Goal: Task Accomplishment & Management: Manage account settings

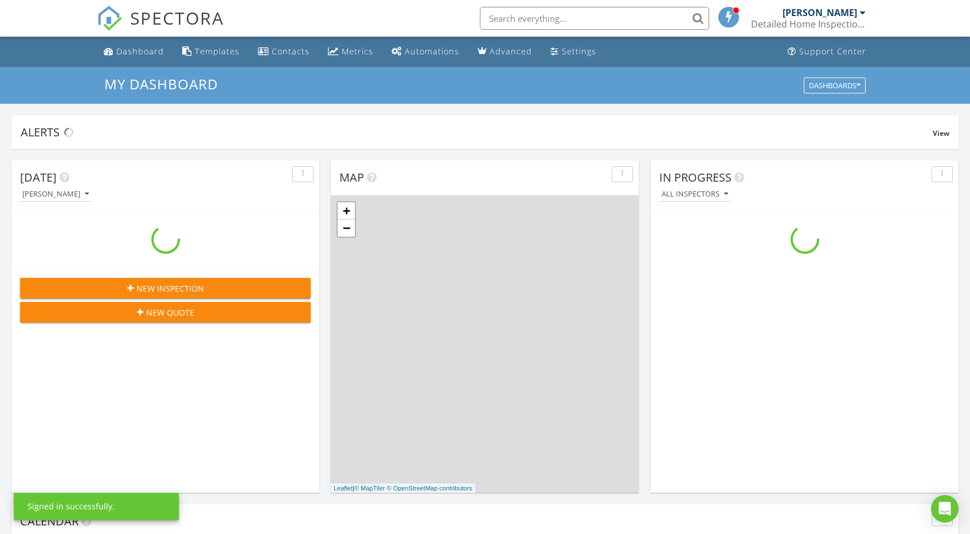
scroll to position [1060, 987]
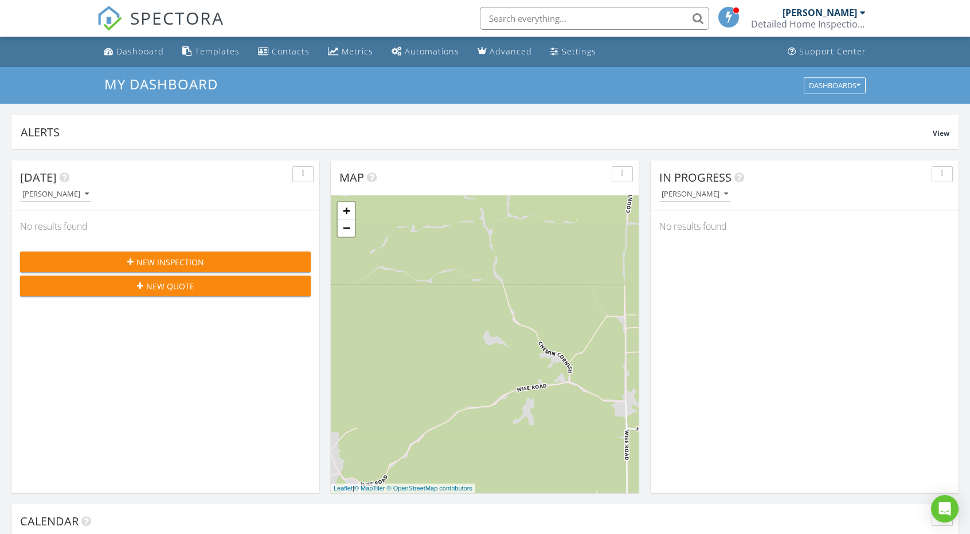
click at [848, 11] on div "[PERSON_NAME]" at bounding box center [819, 12] width 75 height 11
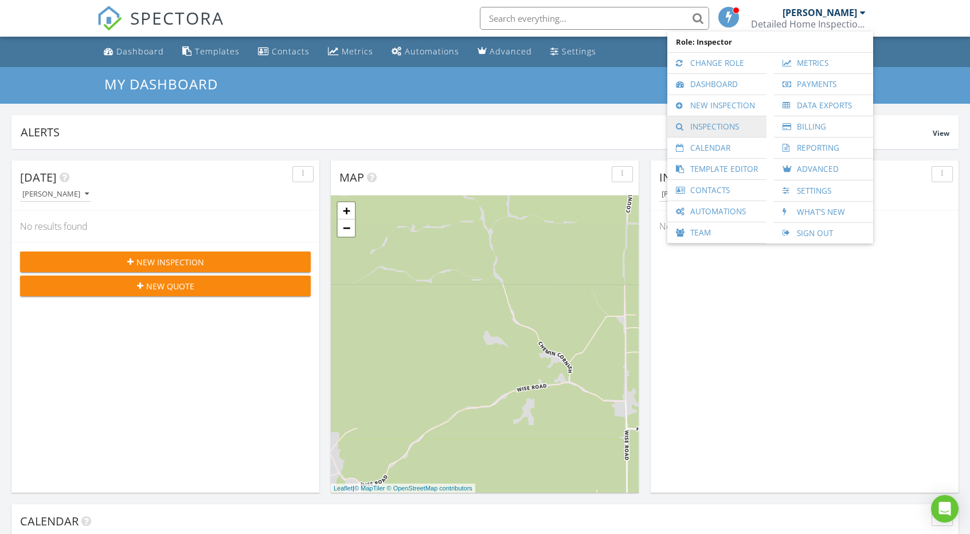
click at [730, 120] on link "Inspections" at bounding box center [717, 126] width 88 height 21
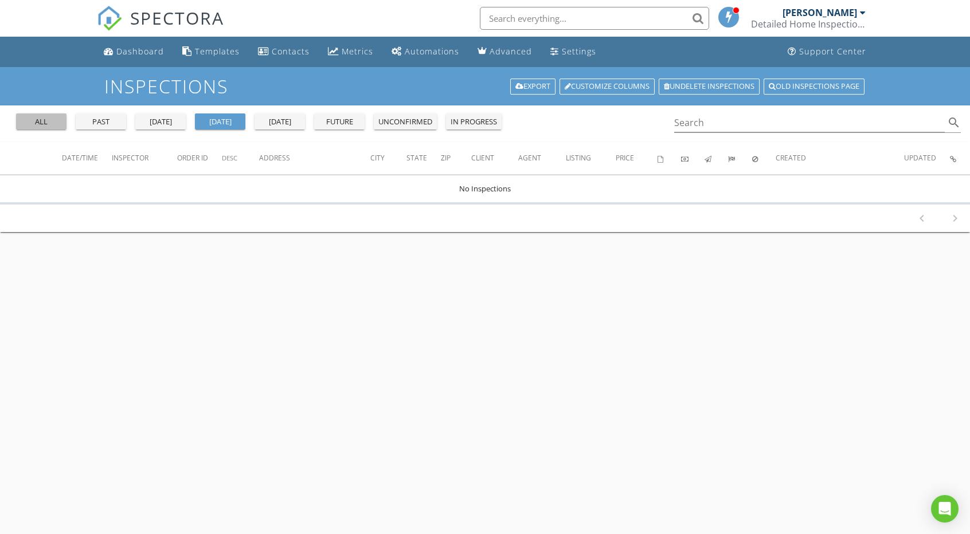
click at [48, 119] on div "all" at bounding box center [41, 121] width 41 height 11
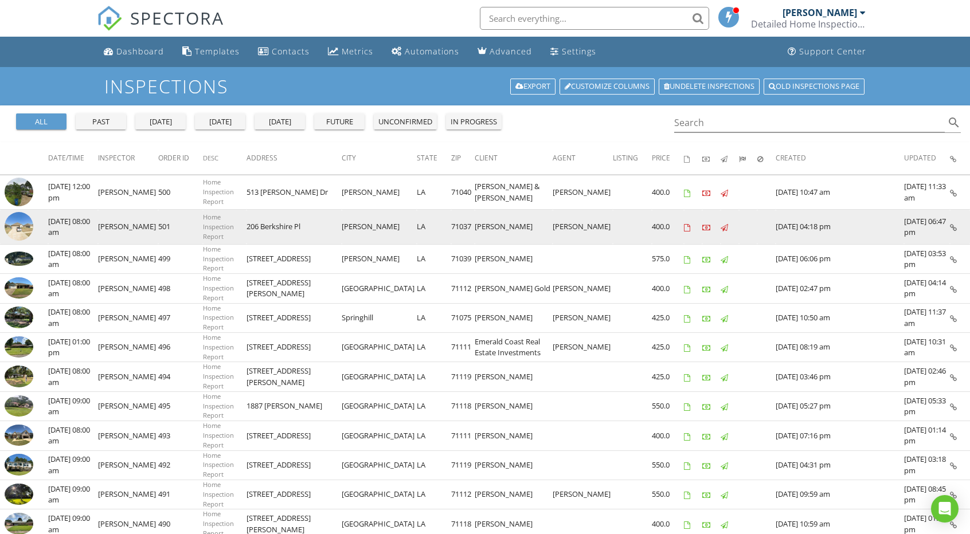
click at [718, 222] on td at bounding box center [711, 227] width 18 height 35
click at [624, 234] on td at bounding box center [632, 227] width 39 height 35
click at [28, 233] on img at bounding box center [19, 226] width 29 height 29
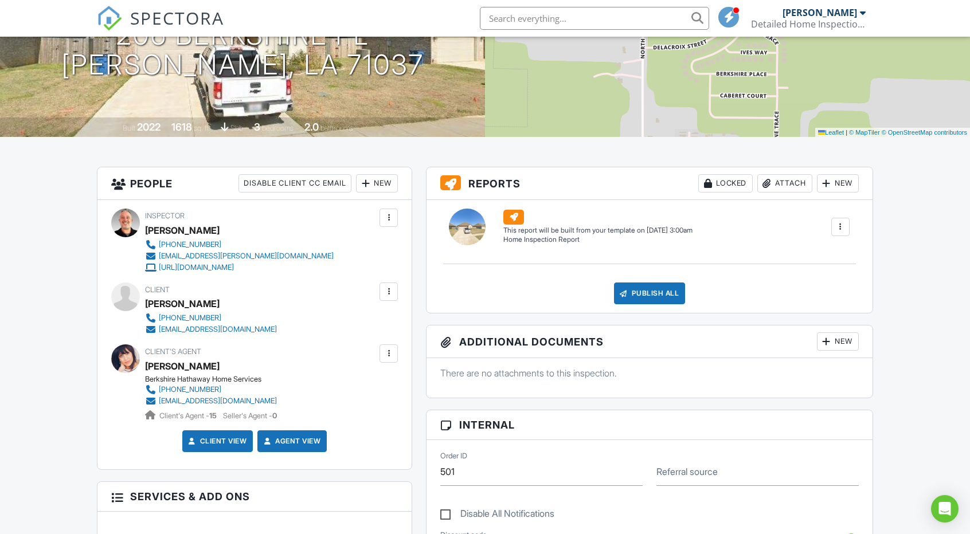
scroll to position [170, 0]
click at [277, 336] on div "Inspector CLIFTON GILL 318-510-8313 inspector.clifton@gmail.com https://detaile…" at bounding box center [254, 333] width 314 height 269
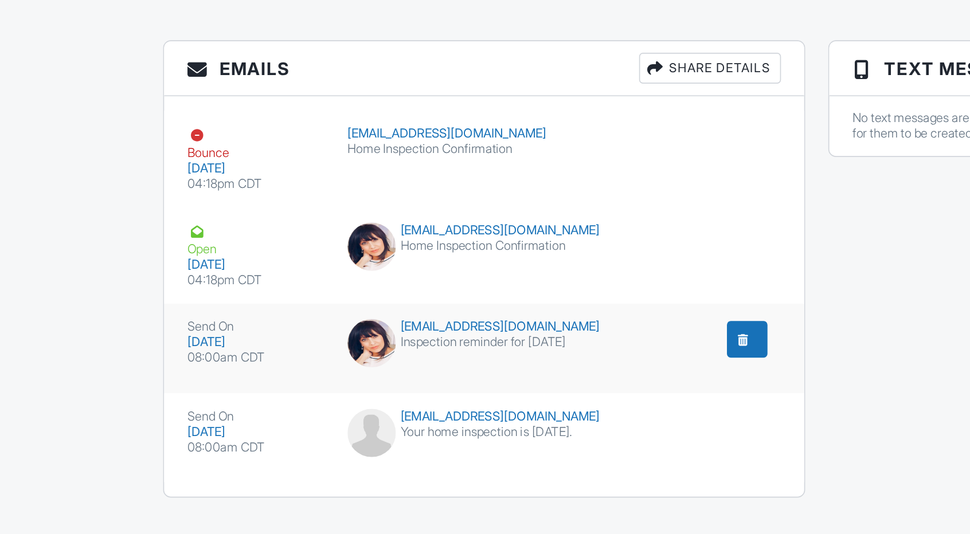
scroll to position [1094, 0]
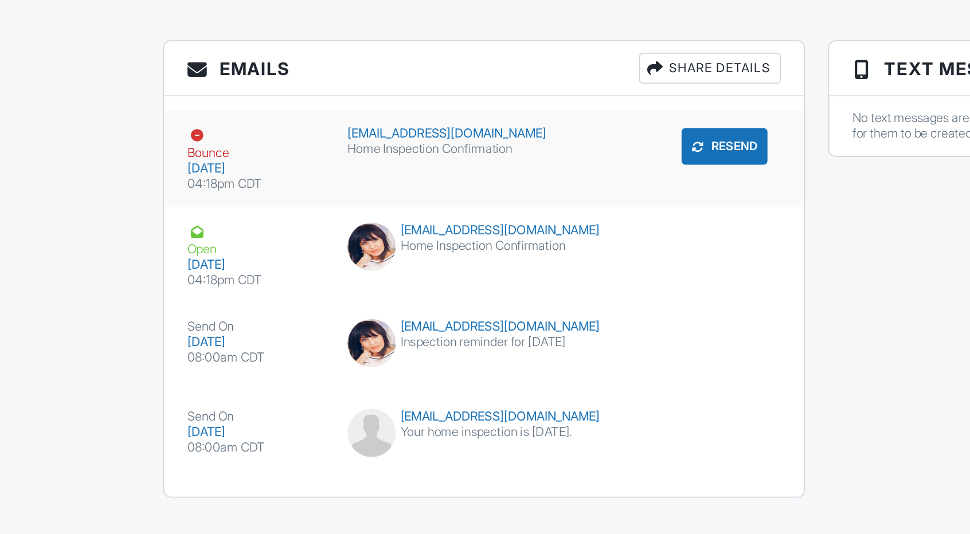
click at [117, 292] on div at bounding box center [116, 297] width 11 height 11
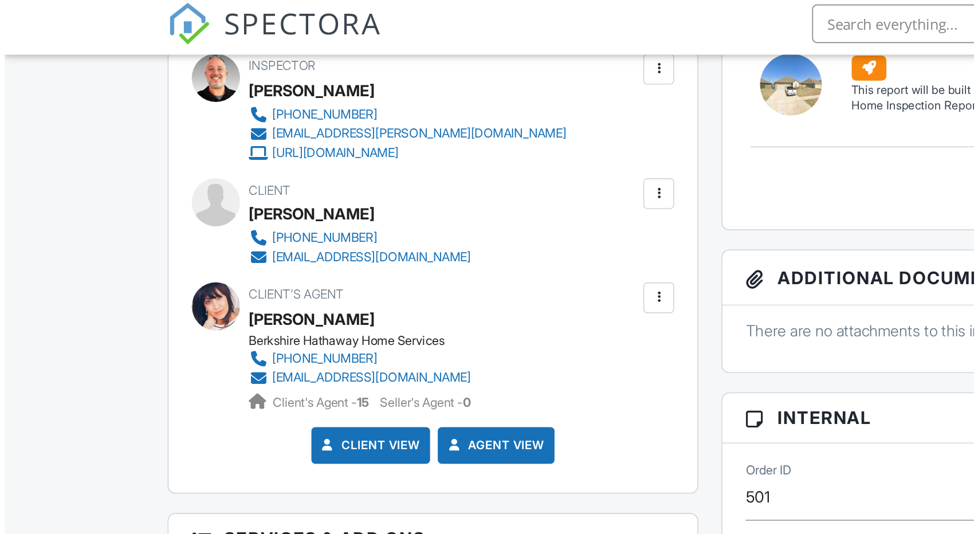
scroll to position [342, 0]
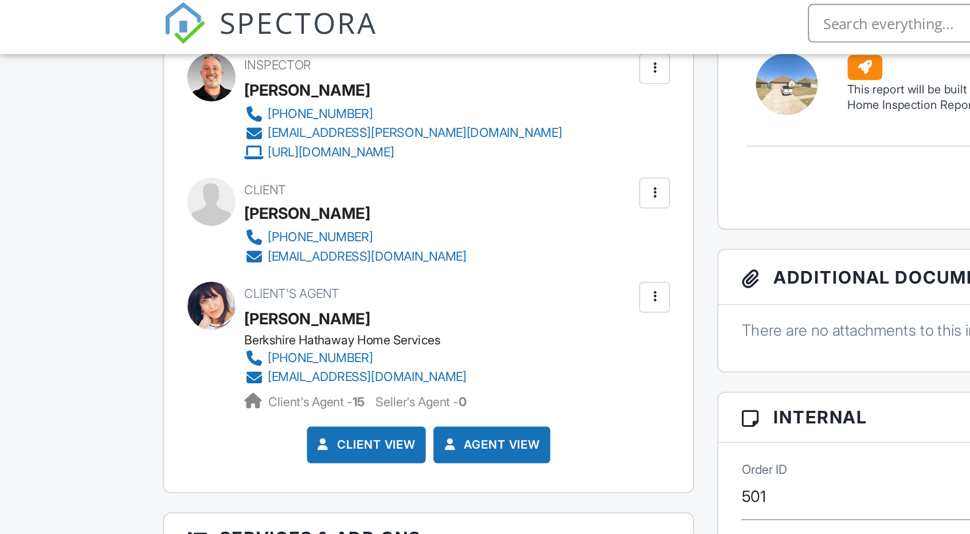
click at [389, 117] on div at bounding box center [388, 118] width 11 height 11
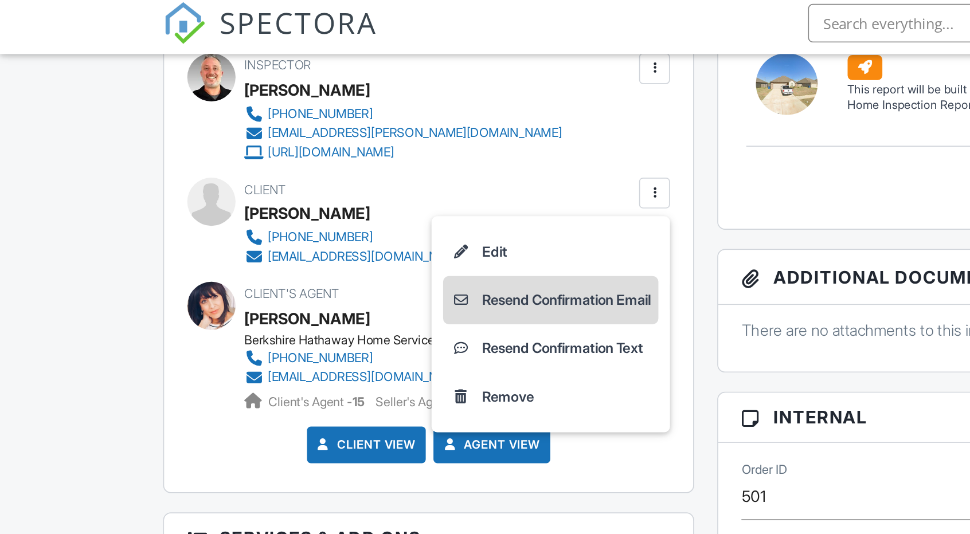
click at [327, 182] on li "Resend Confirmation Email" at bounding box center [327, 182] width 128 height 29
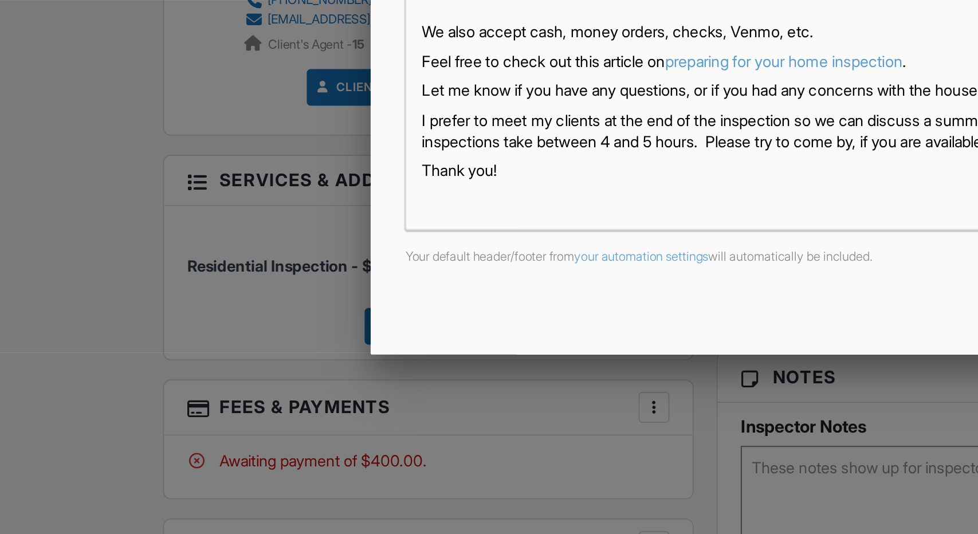
scroll to position [340, 0]
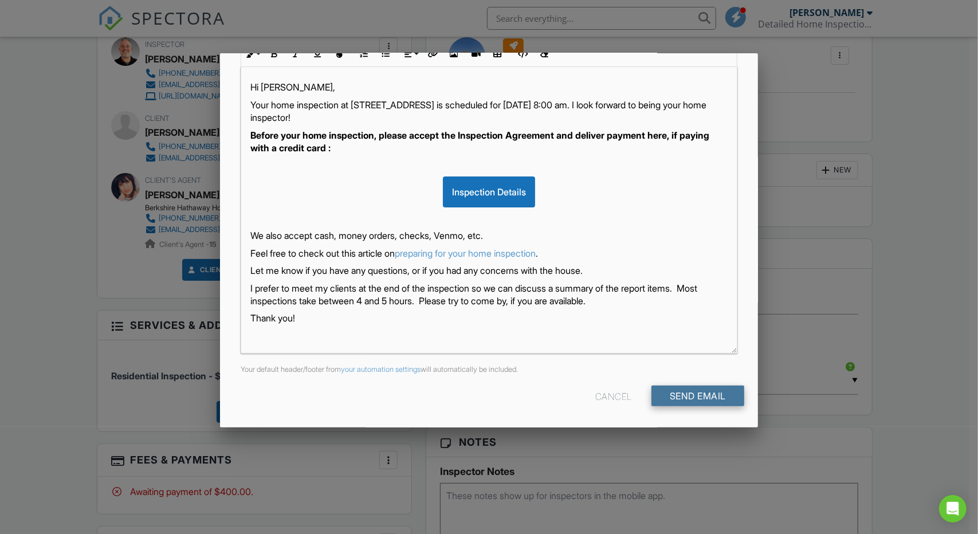
click at [669, 395] on input "Send Email" at bounding box center [698, 396] width 93 height 21
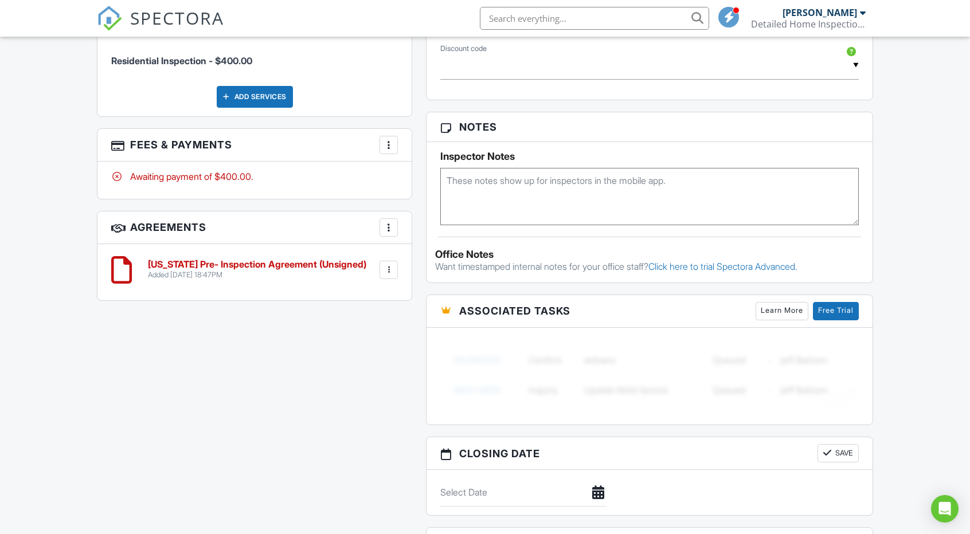
scroll to position [655, 0]
